Goal: Information Seeking & Learning: Learn about a topic

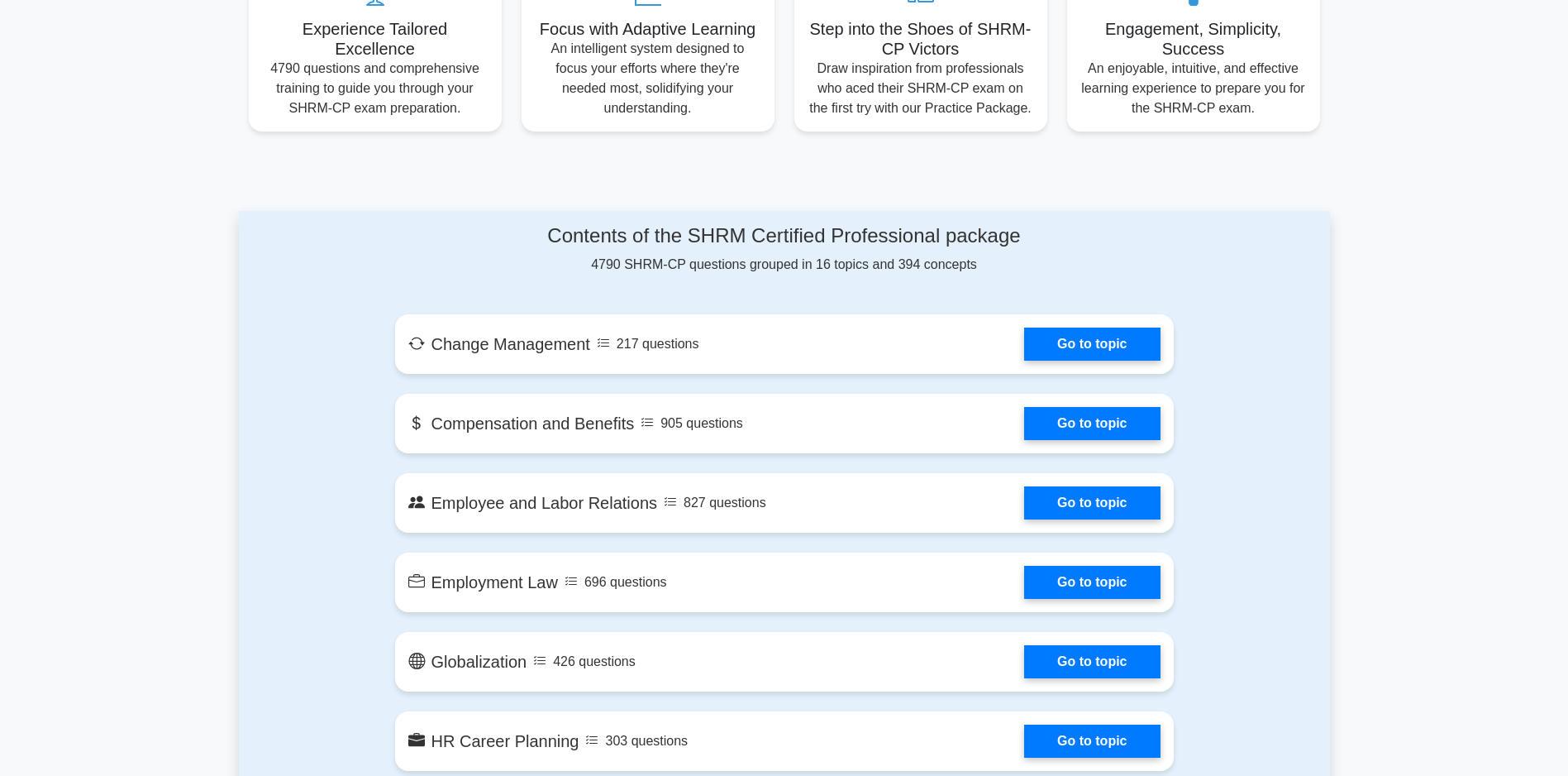
scroll to position [750, 0]
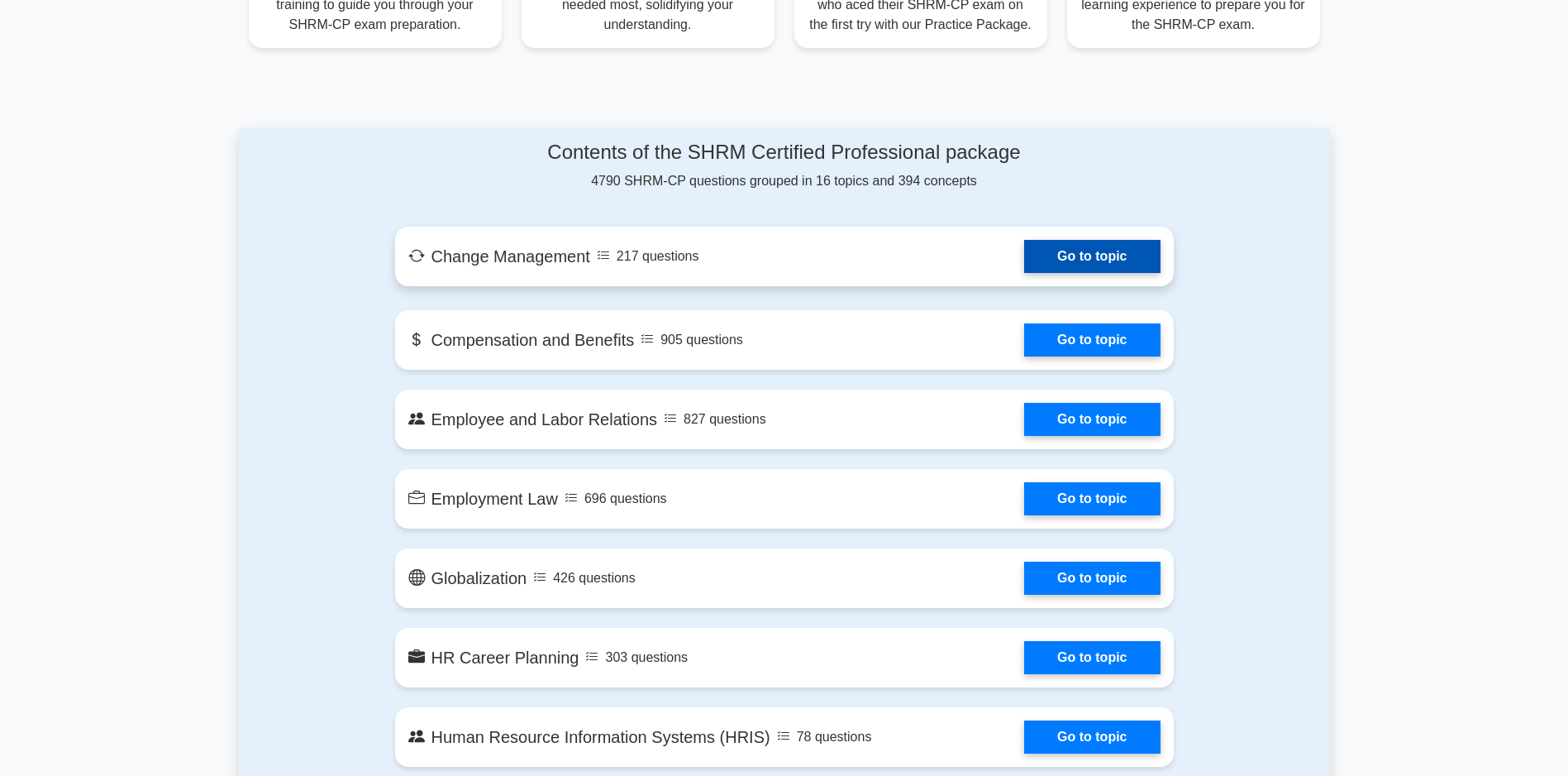
click at [1024, 273] on link "Go to topic" at bounding box center [1092, 256] width 136 height 33
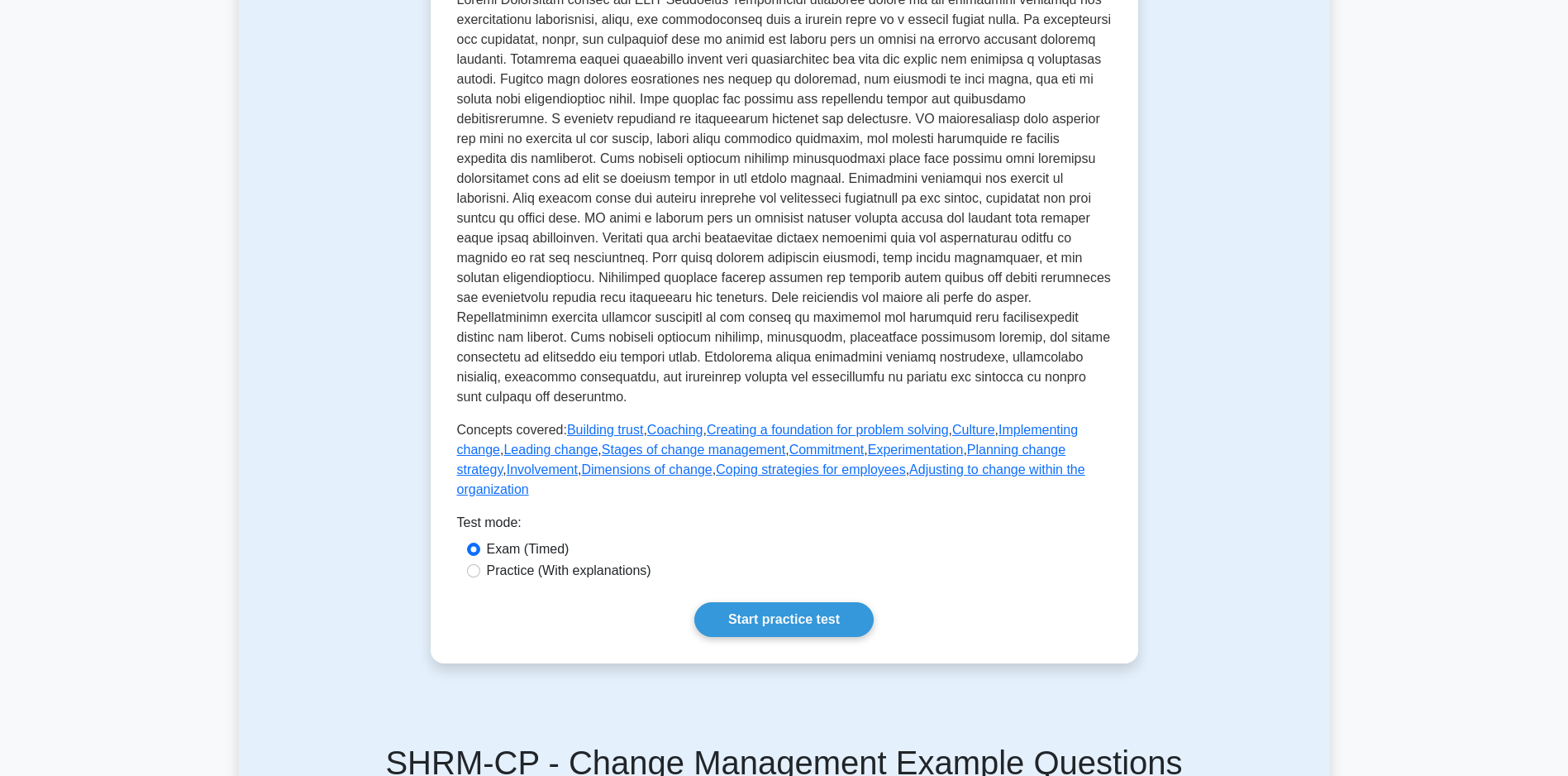
scroll to position [512, 0]
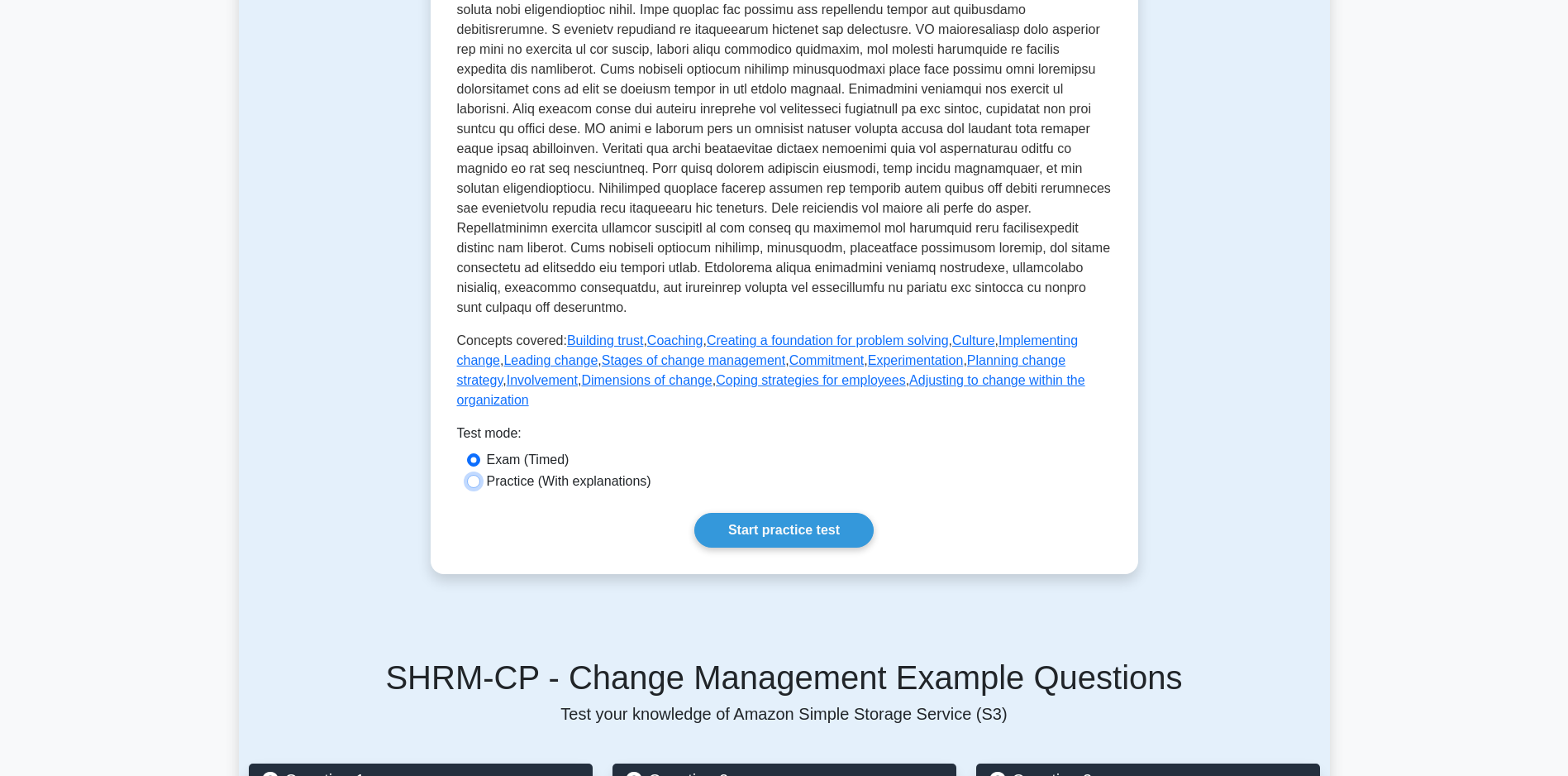
click at [475, 488] on input "Practice (With explanations)" at bounding box center [474, 481] width 13 height 13
radio input "true"
click at [773, 544] on link "Start practice test" at bounding box center [784, 530] width 179 height 35
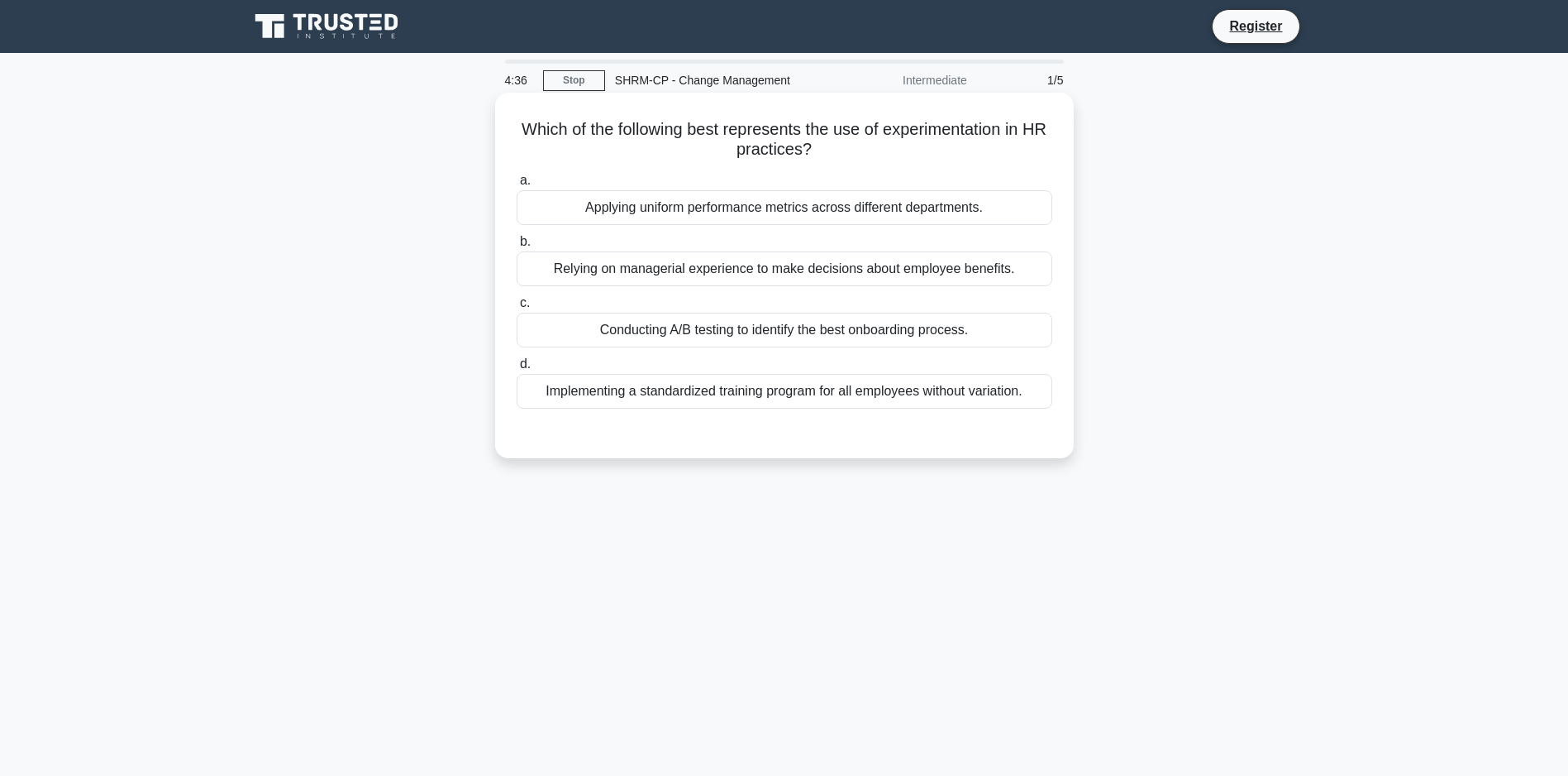
click at [556, 325] on div "Conducting A/B testing to identify the best onboarding process." at bounding box center [785, 329] width 536 height 35
click at [517, 309] on input "c. Conducting A/B testing to identify the best onboarding process." at bounding box center [517, 302] width 0 height 10
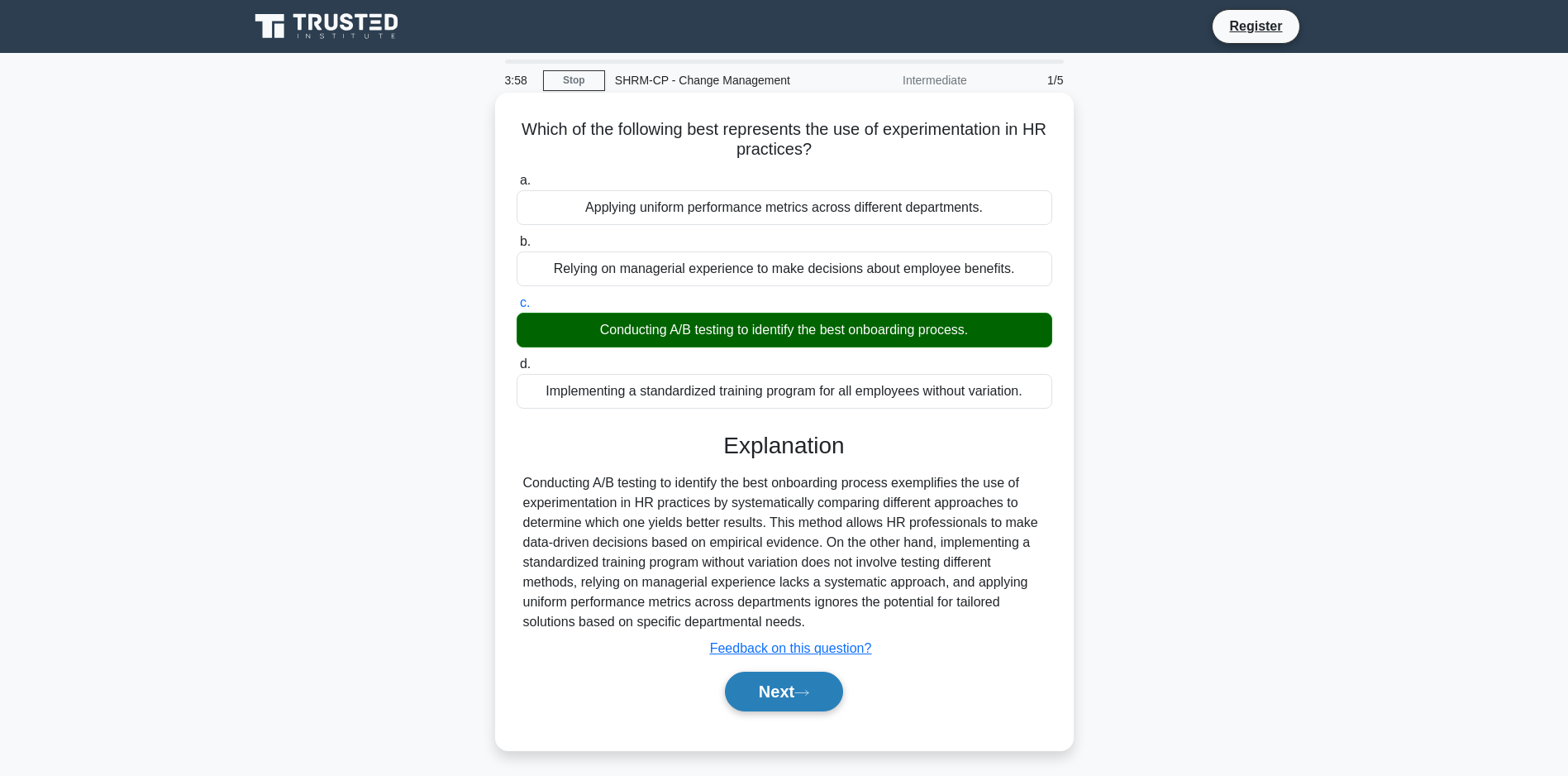
click at [776, 711] on button "Next" at bounding box center [783, 691] width 118 height 40
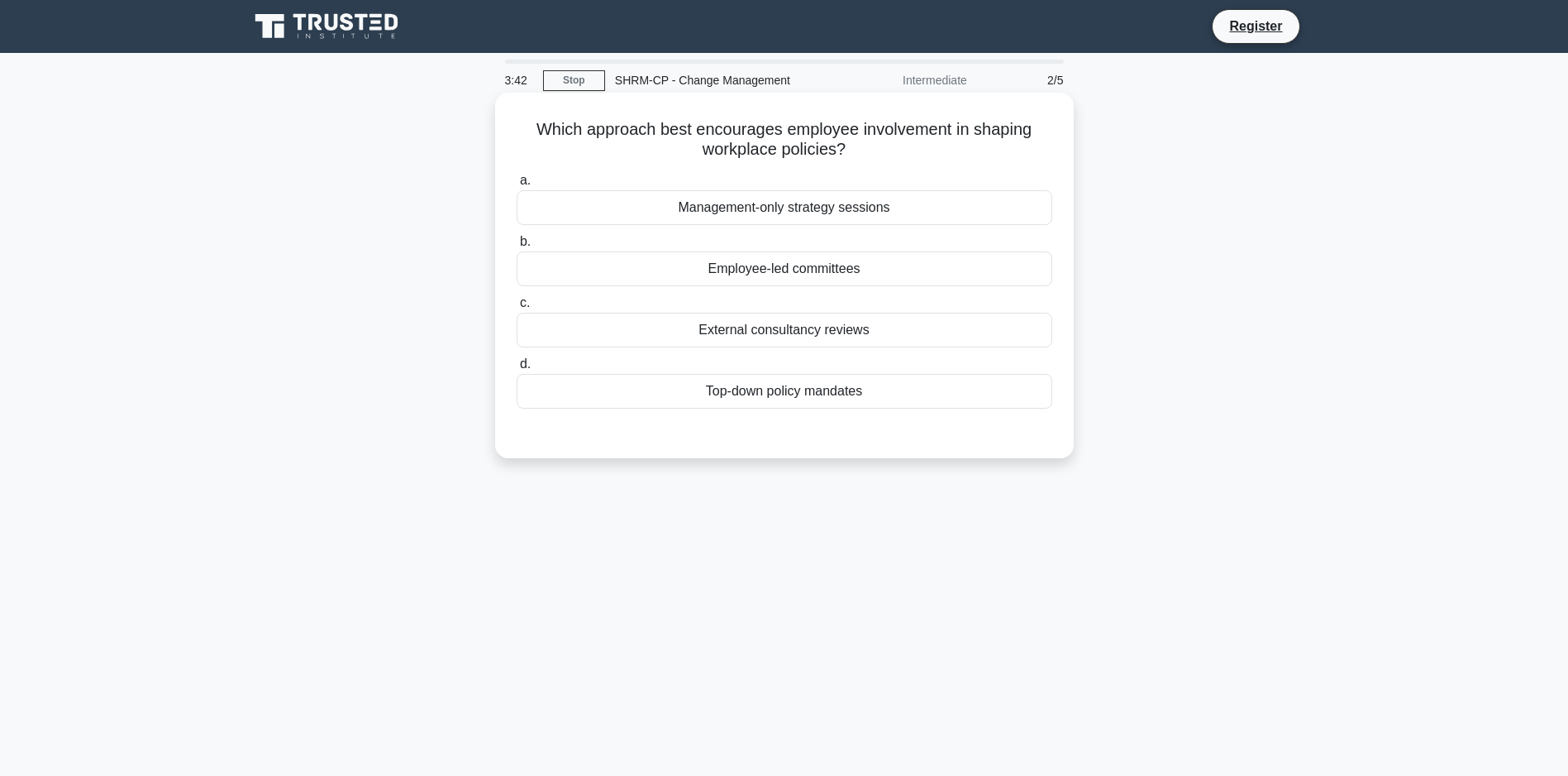
click at [808, 265] on div "Employee-led committees" at bounding box center [785, 268] width 536 height 35
click at [517, 247] on input "b. Employee-led committees" at bounding box center [517, 242] width 0 height 10
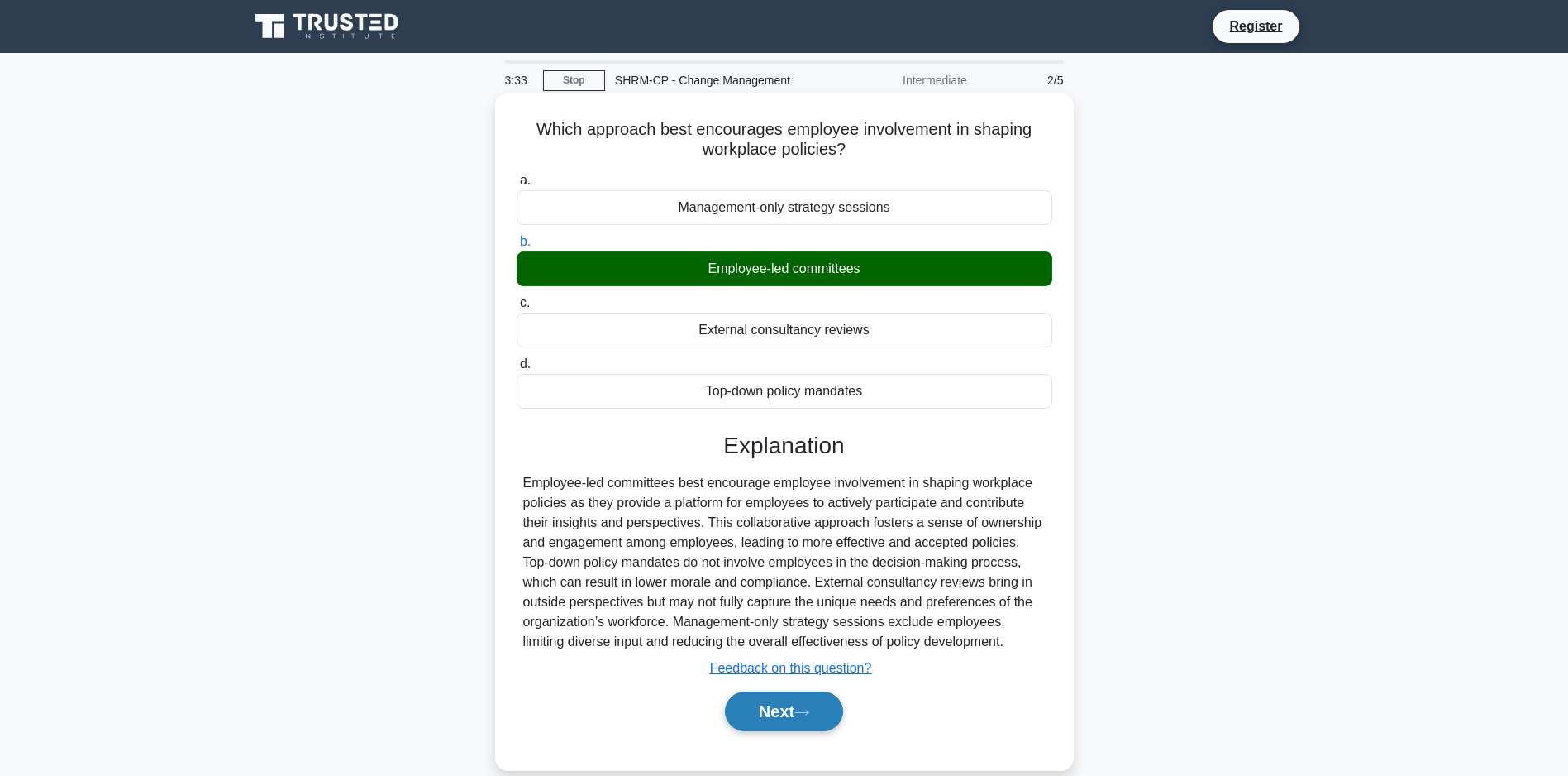
click at [777, 722] on button "Next" at bounding box center [783, 711] width 118 height 40
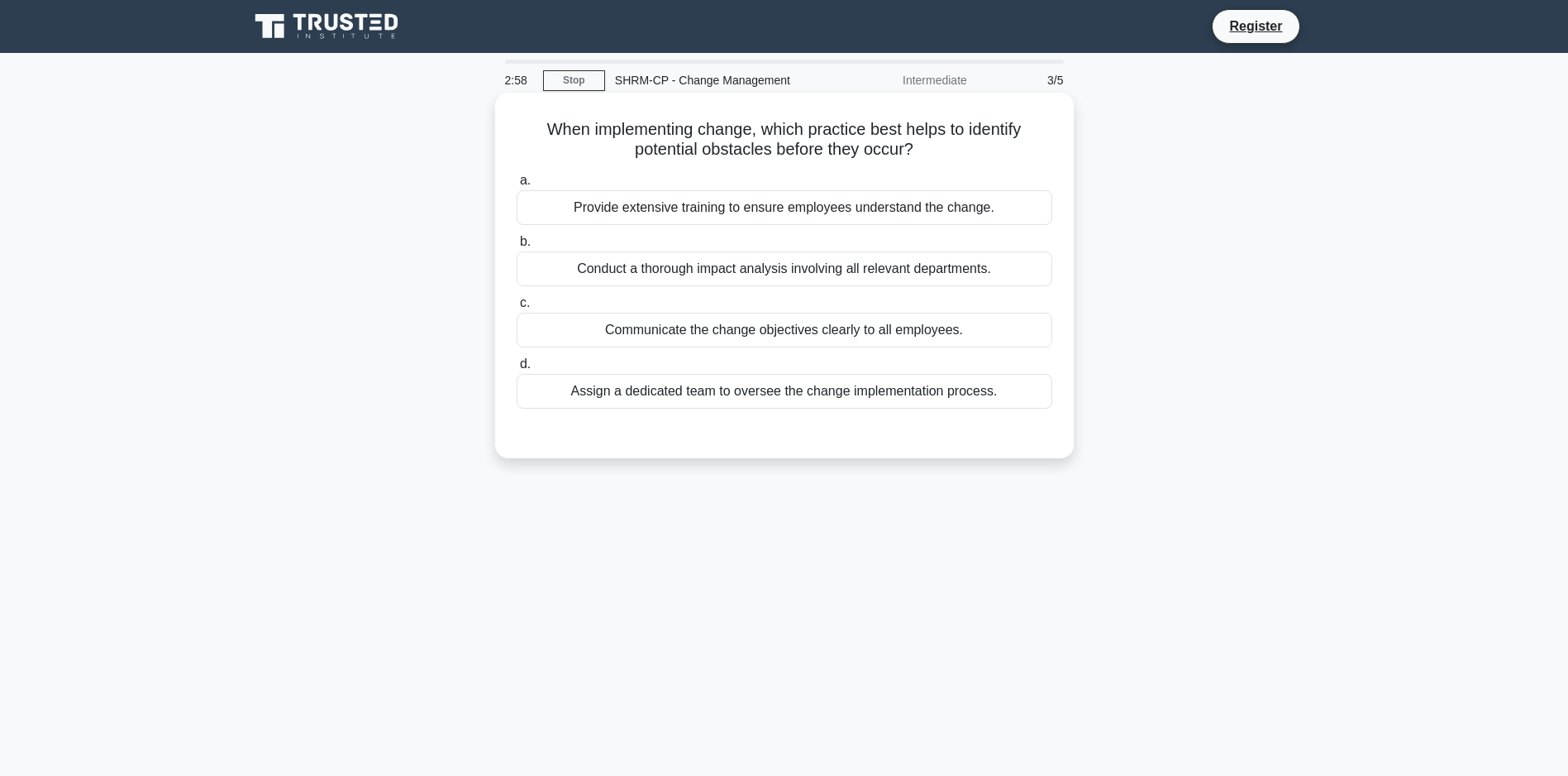
click at [876, 265] on div "Conduct a thorough impact analysis involving all relevant departments." at bounding box center [785, 268] width 536 height 35
click at [517, 247] on input "b. Conduct a thorough impact analysis involving all relevant departments." at bounding box center [517, 242] width 0 height 10
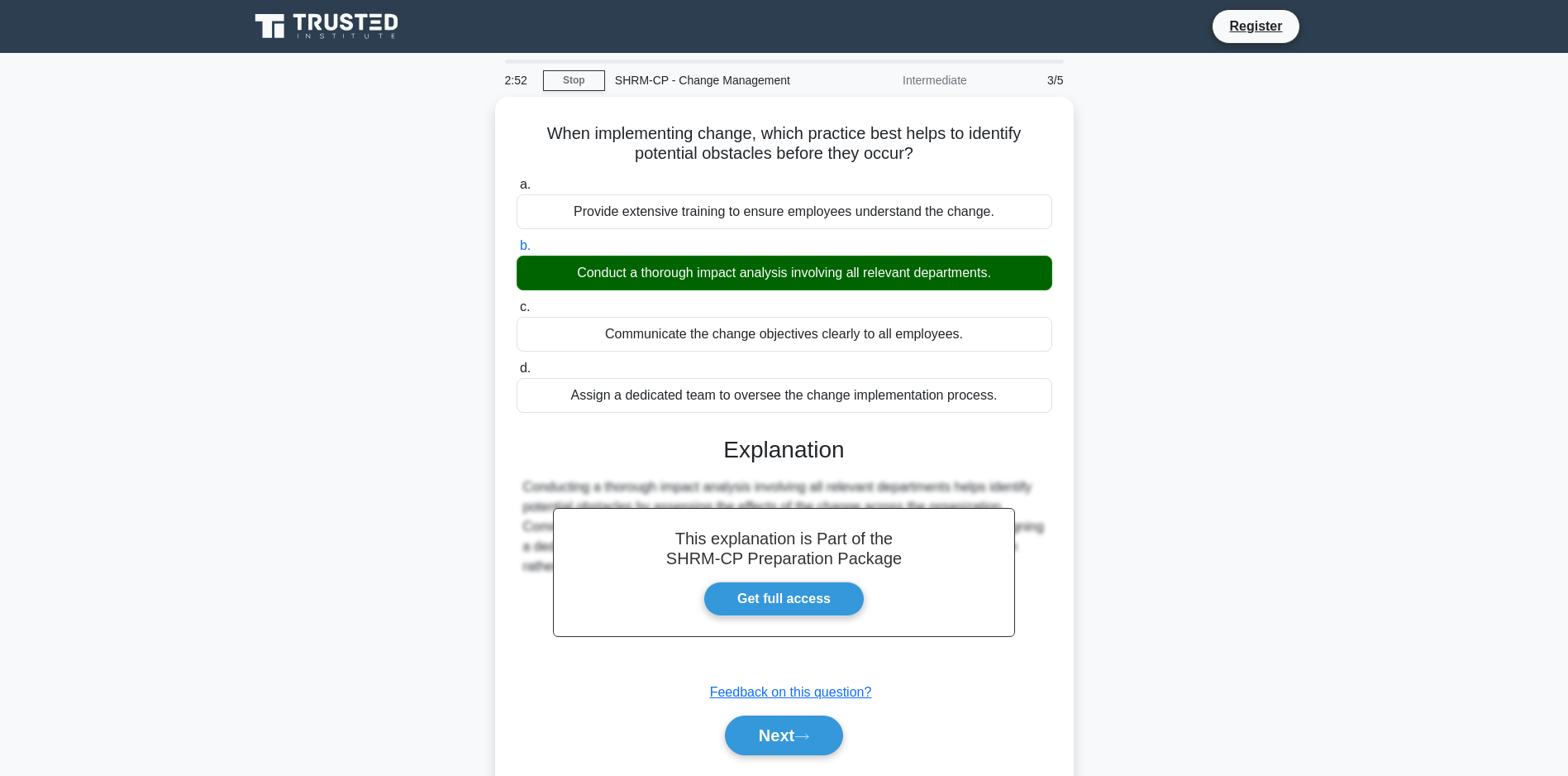
scroll to position [83, 0]
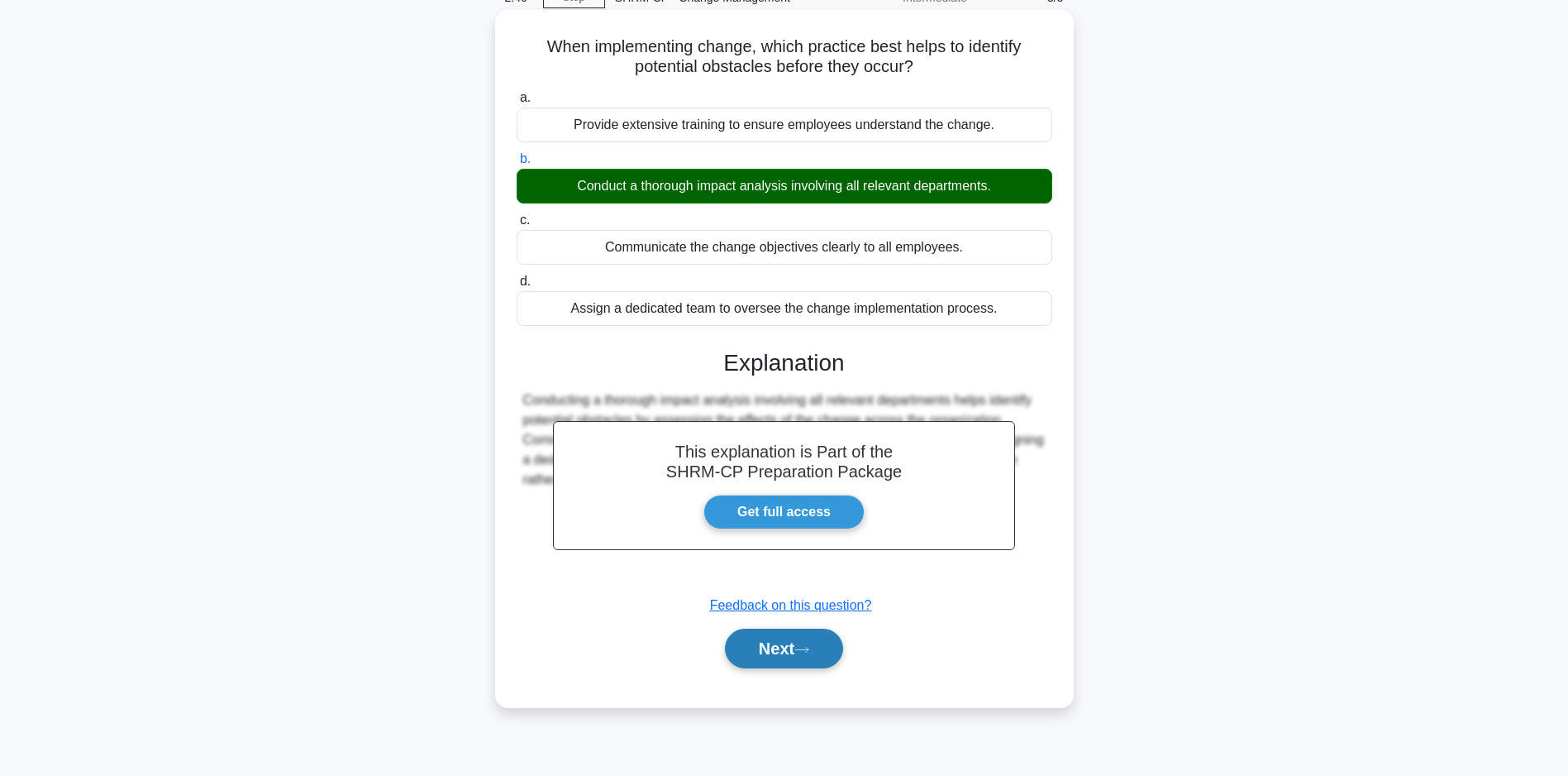
click at [791, 641] on button "Next" at bounding box center [783, 649] width 118 height 40
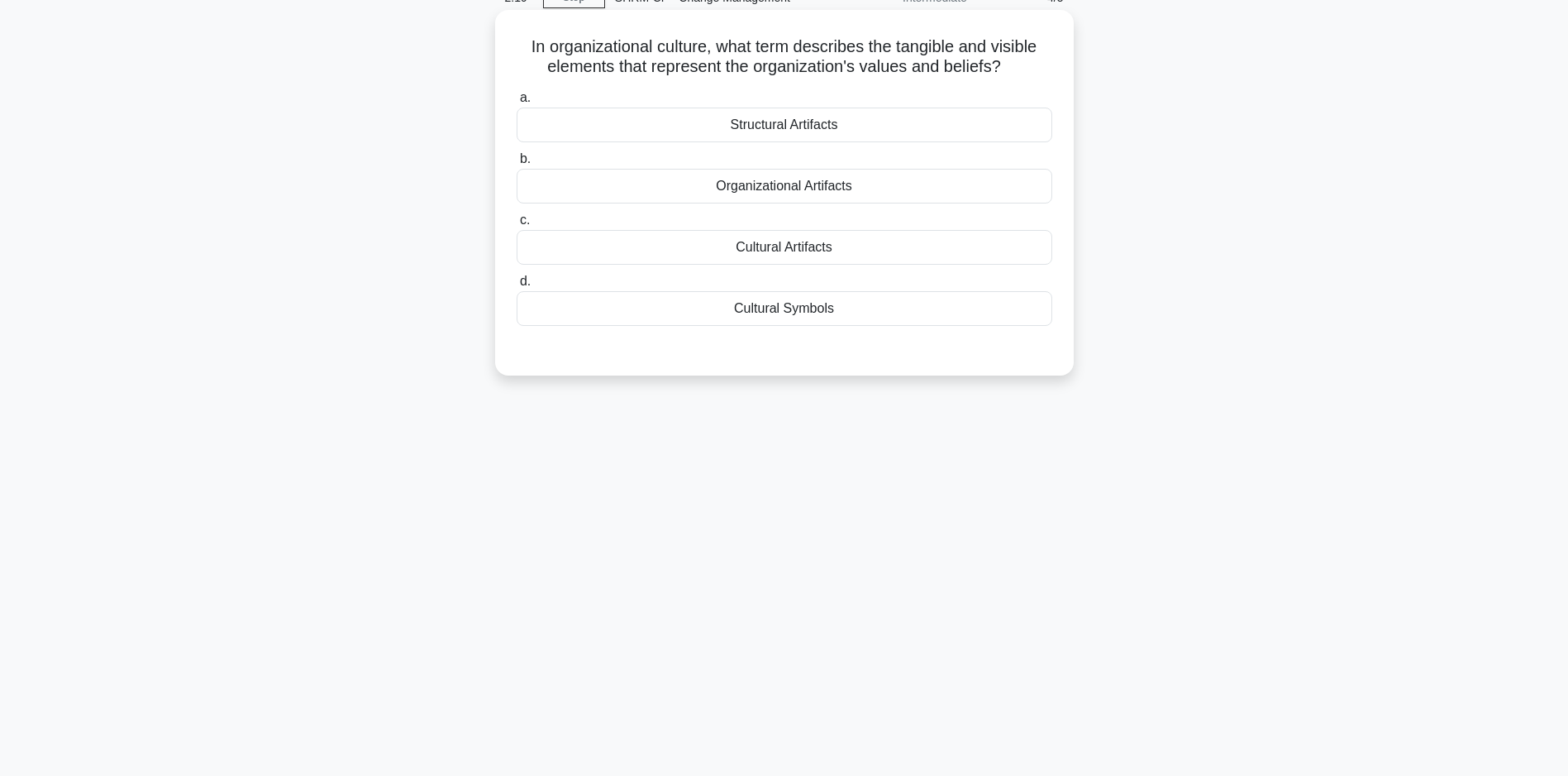
click at [808, 264] on div "Cultural Artifacts" at bounding box center [785, 247] width 536 height 35
click at [517, 226] on input "c. Cultural Artifacts" at bounding box center [517, 220] width 0 height 10
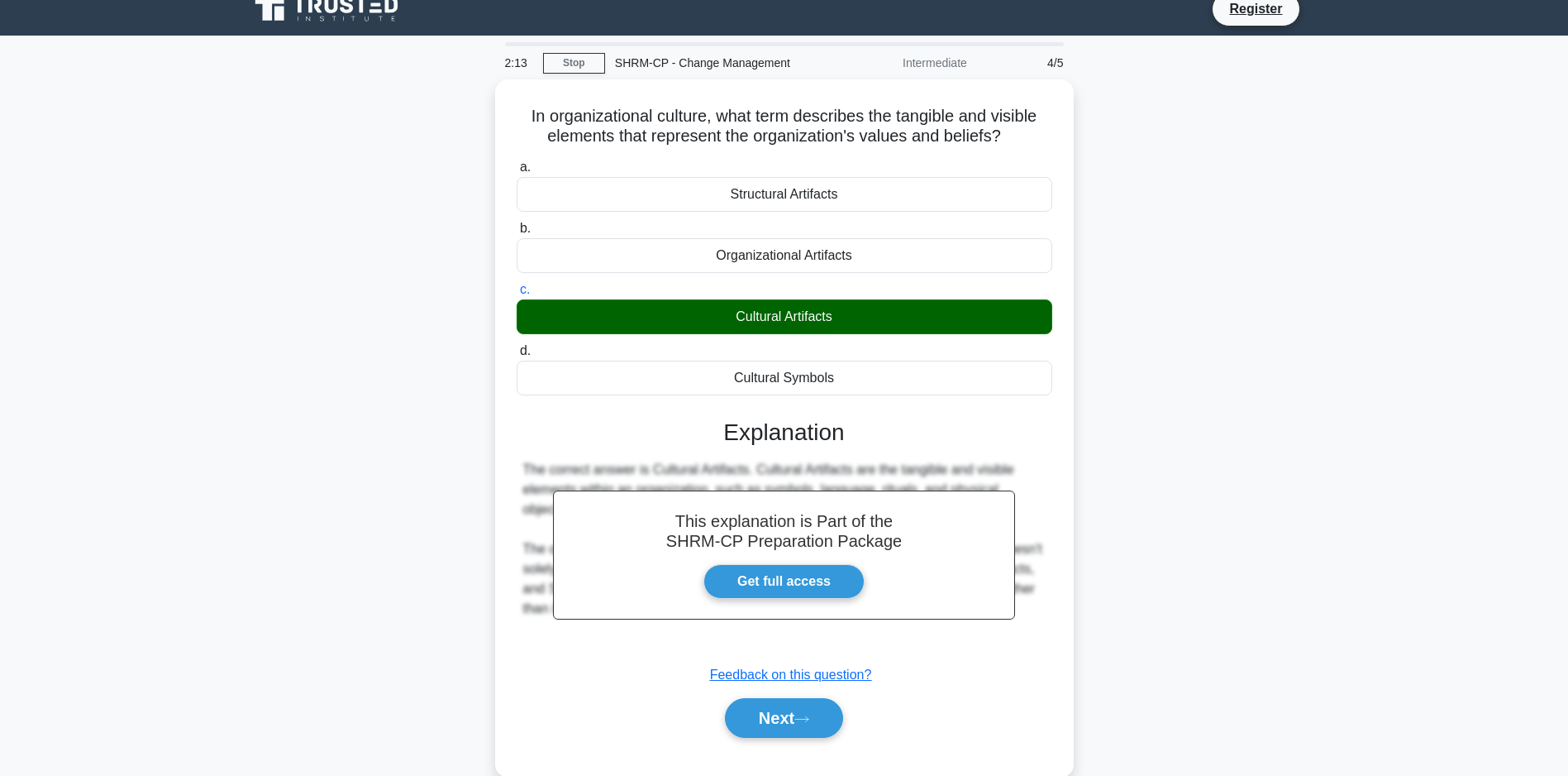
scroll to position [0, 0]
